Goal: Find specific page/section: Find specific page/section

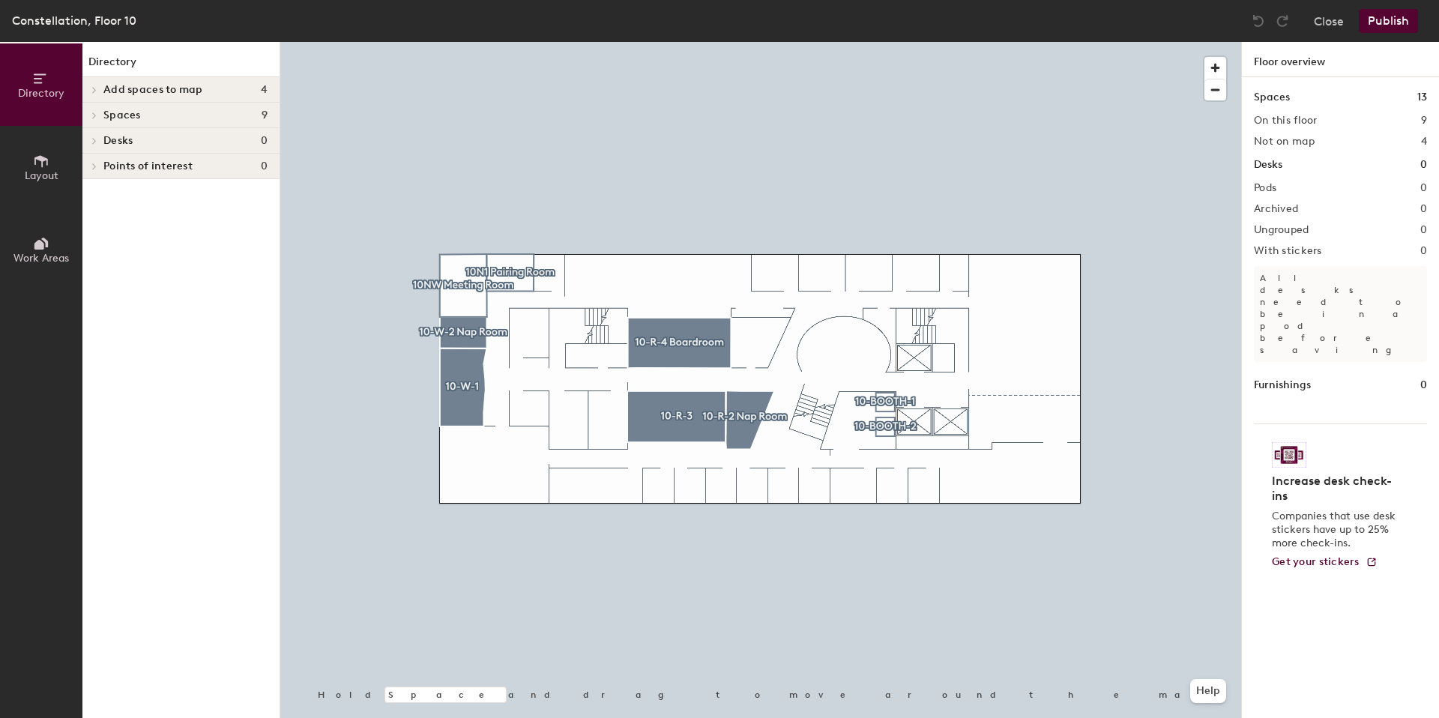
click at [1305, 142] on h2 "Not on map" at bounding box center [1284, 142] width 61 height 12
click at [1423, 136] on h2 "4" at bounding box center [1424, 142] width 6 height 12
click at [96, 85] on div at bounding box center [91, 89] width 19 height 25
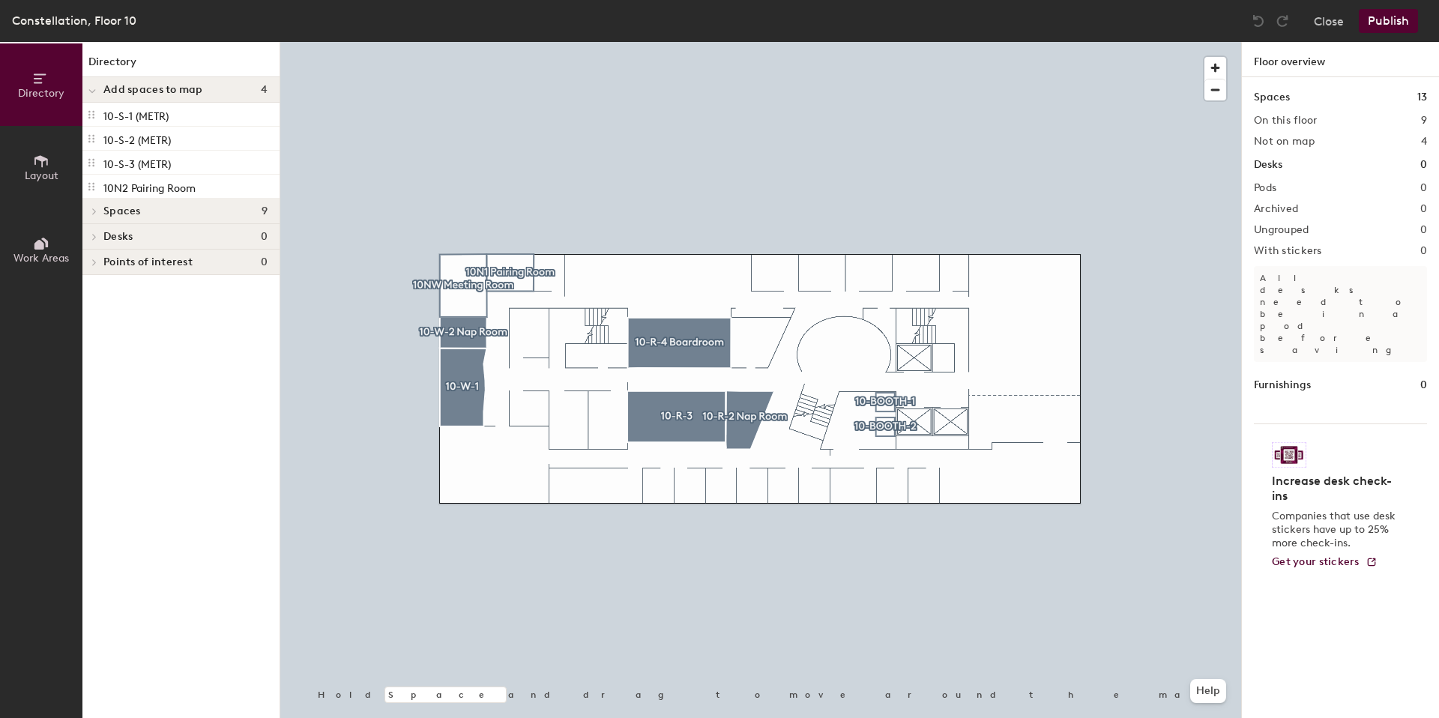
click at [96, 85] on div at bounding box center [91, 89] width 19 height 25
